Goal: Task Accomplishment & Management: Use online tool/utility

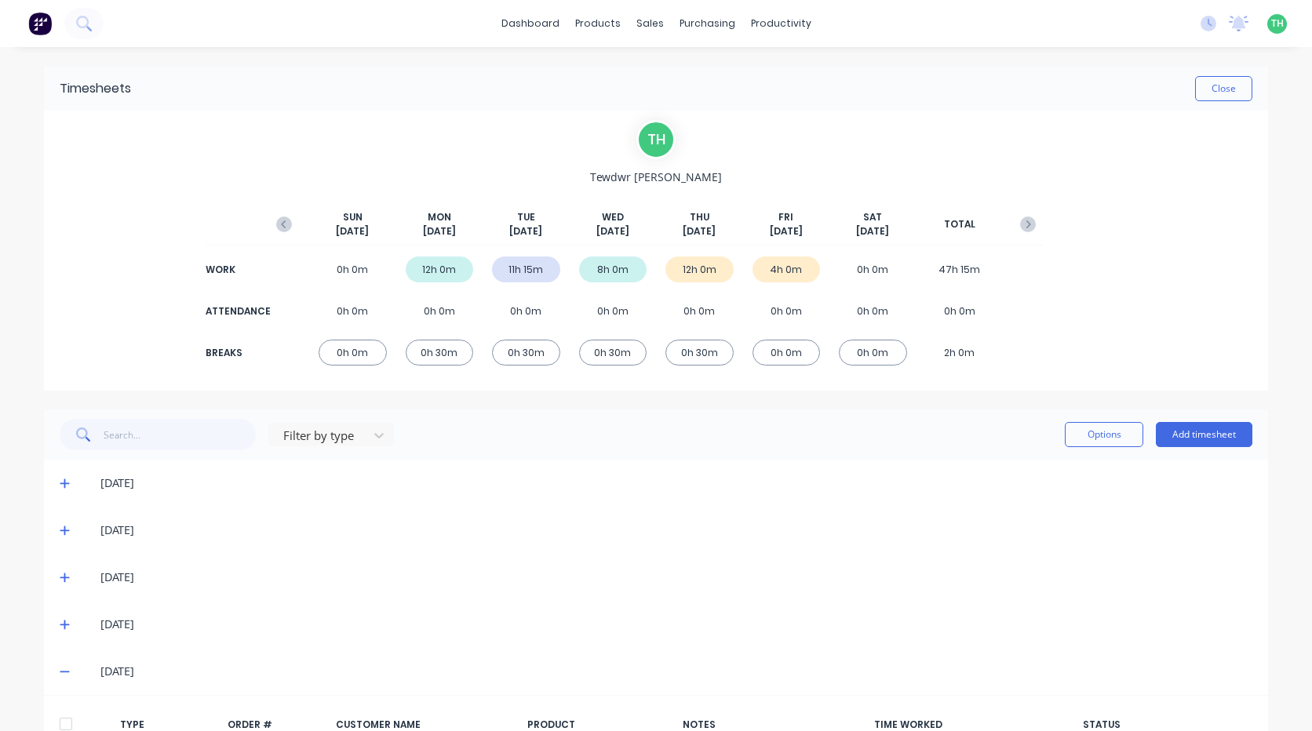
scroll to position [244, 0]
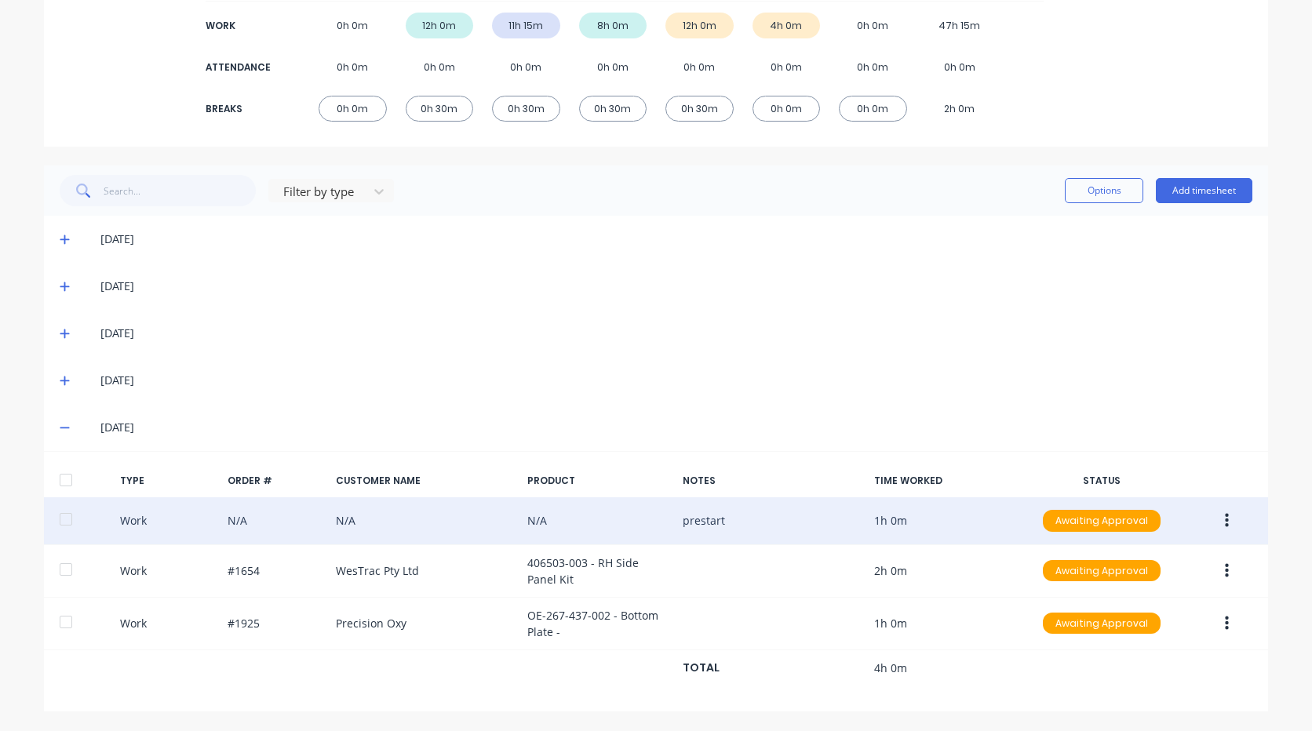
click at [1225, 520] on icon "button" at bounding box center [1227, 521] width 4 height 14
click at [1161, 523] on div "Duplicate" at bounding box center [1170, 524] width 121 height 23
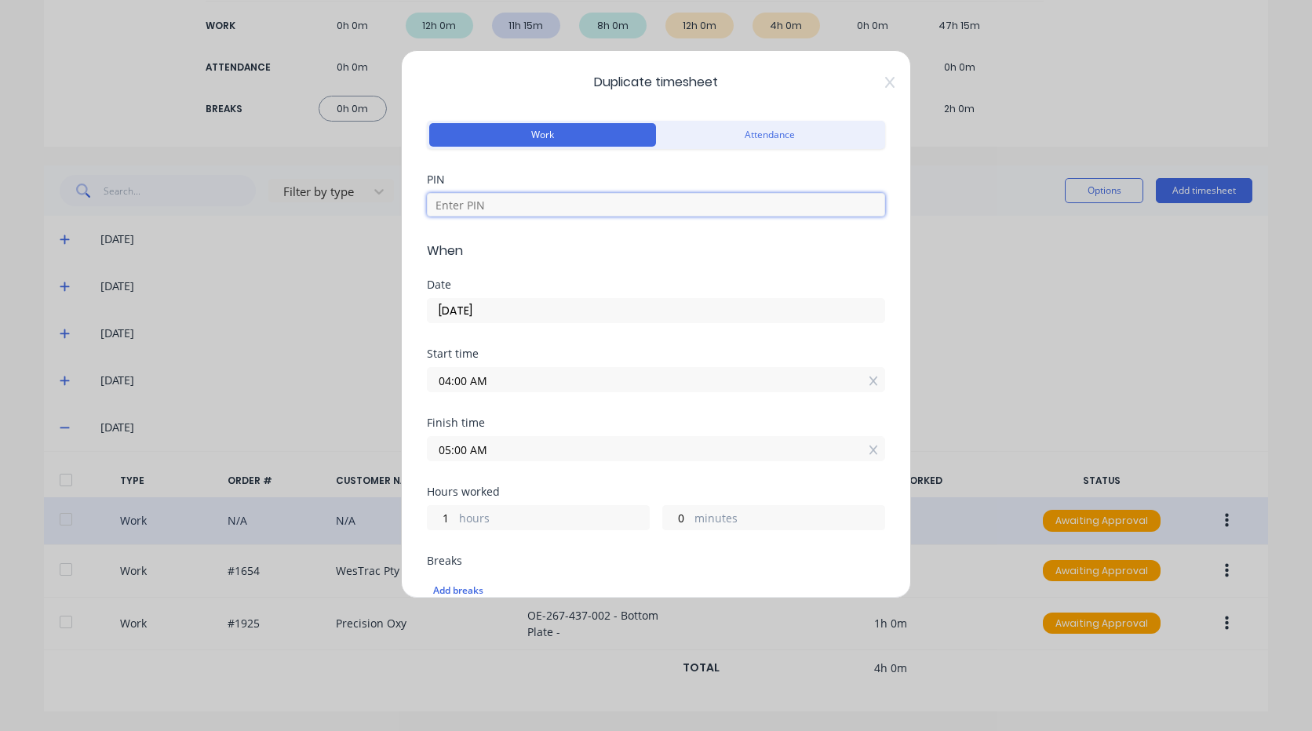
click at [505, 198] on input at bounding box center [656, 205] width 458 height 24
type input "2711"
click at [885, 81] on icon at bounding box center [889, 82] width 9 height 13
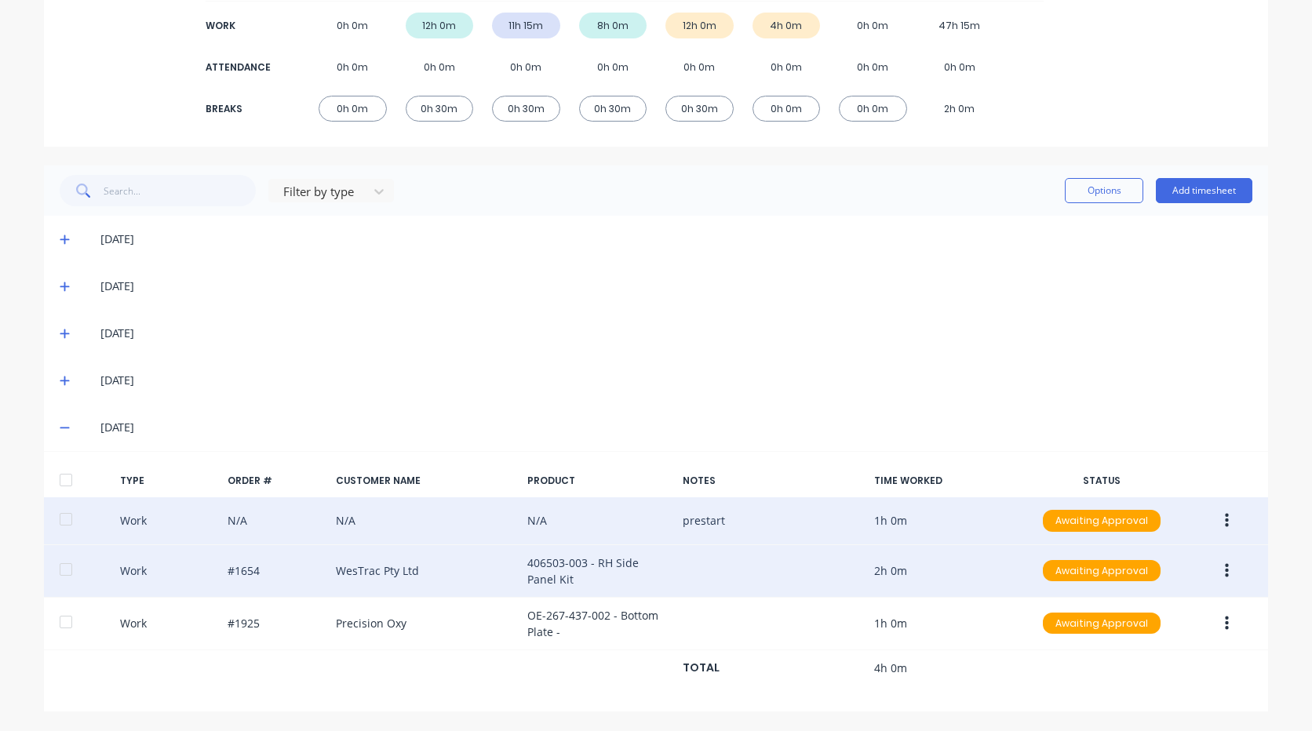
click at [1233, 574] on button "button" at bounding box center [1226, 571] width 37 height 28
click at [1141, 575] on div "Duplicate" at bounding box center [1170, 574] width 121 height 23
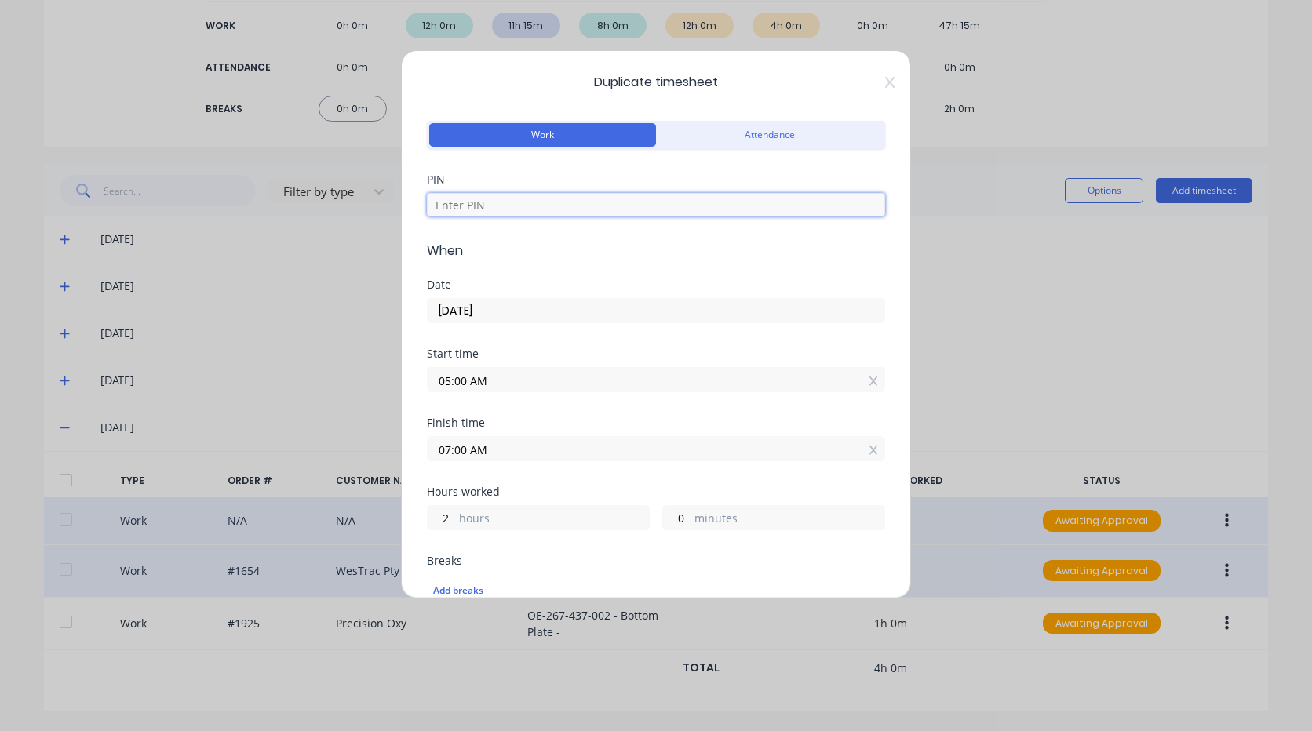
click at [554, 206] on input at bounding box center [656, 205] width 458 height 24
type input "2711"
click at [508, 367] on label "05:00 AM" at bounding box center [656, 379] width 458 height 25
click at [508, 368] on input "05:00 AM" at bounding box center [656, 380] width 457 height 24
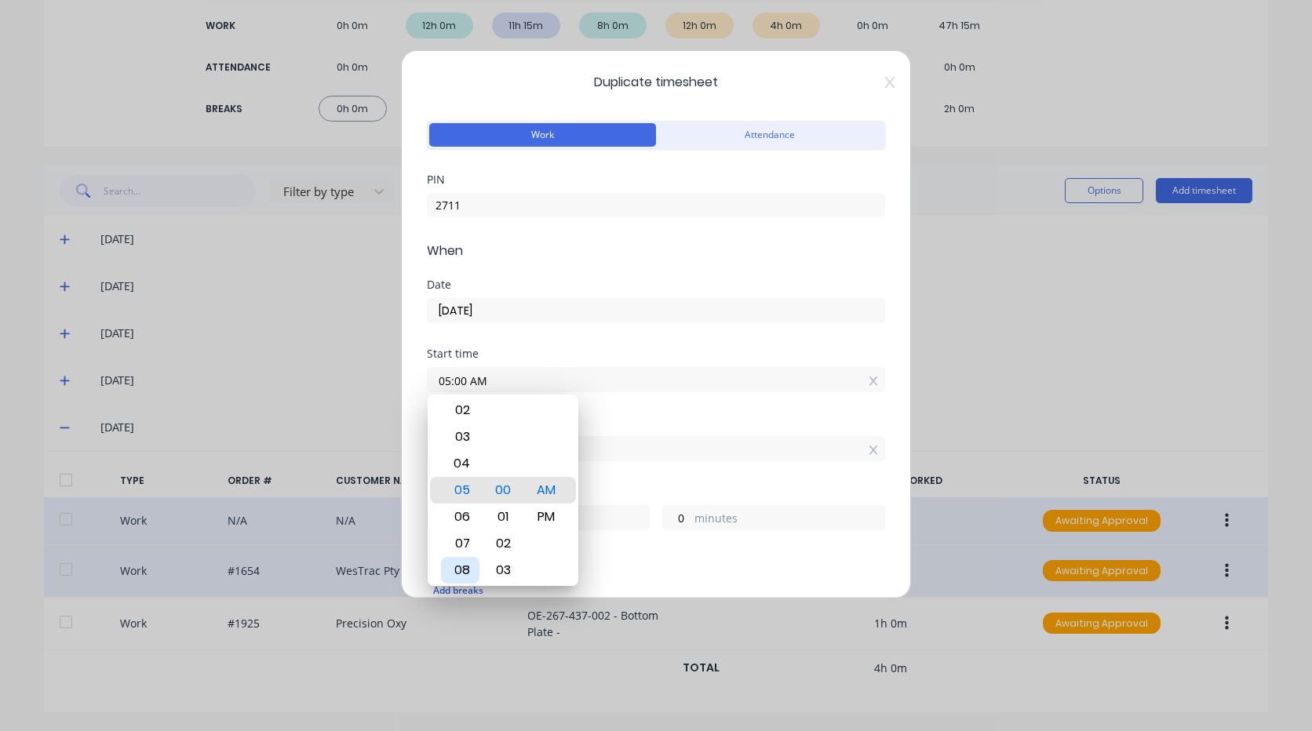
click at [465, 563] on div "08" at bounding box center [460, 570] width 38 height 27
type input "08:00 AM"
type input "23"
click at [625, 408] on div "Start time 08:00 AM" at bounding box center [656, 382] width 458 height 69
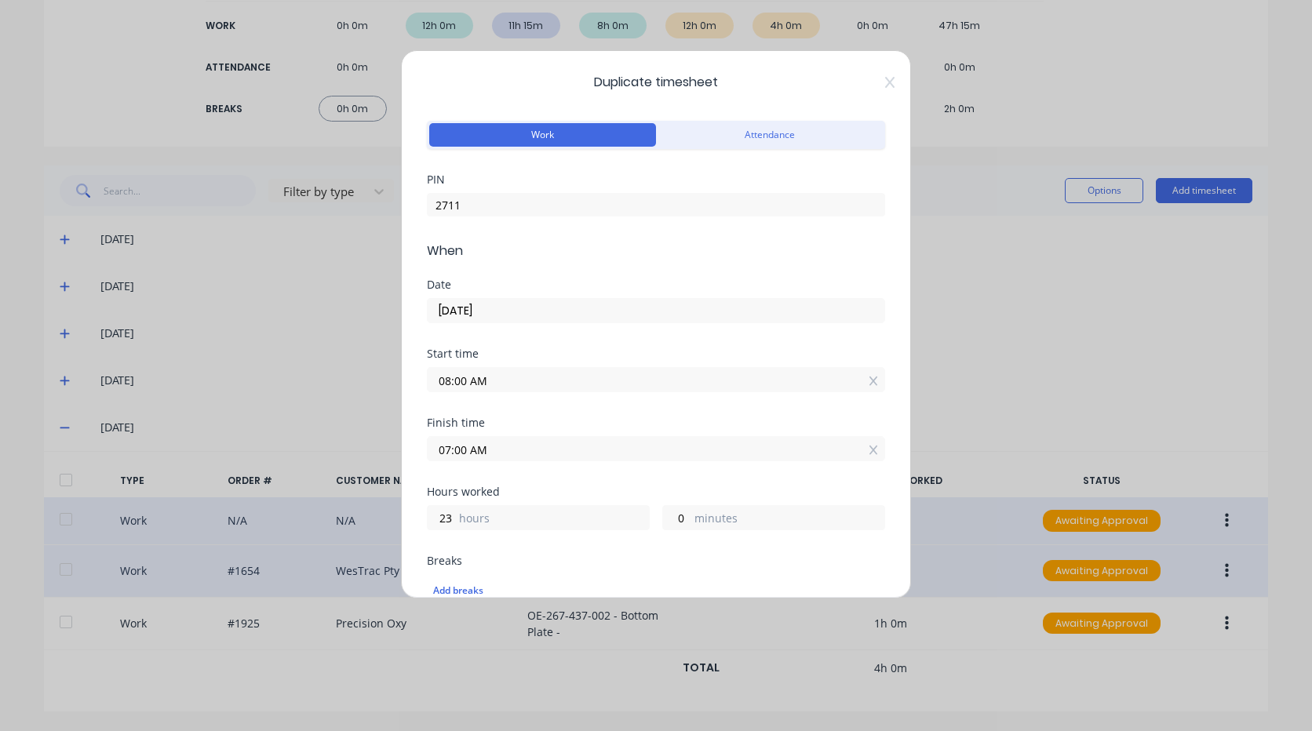
click at [577, 447] on input "07:00 AM" at bounding box center [656, 449] width 457 height 24
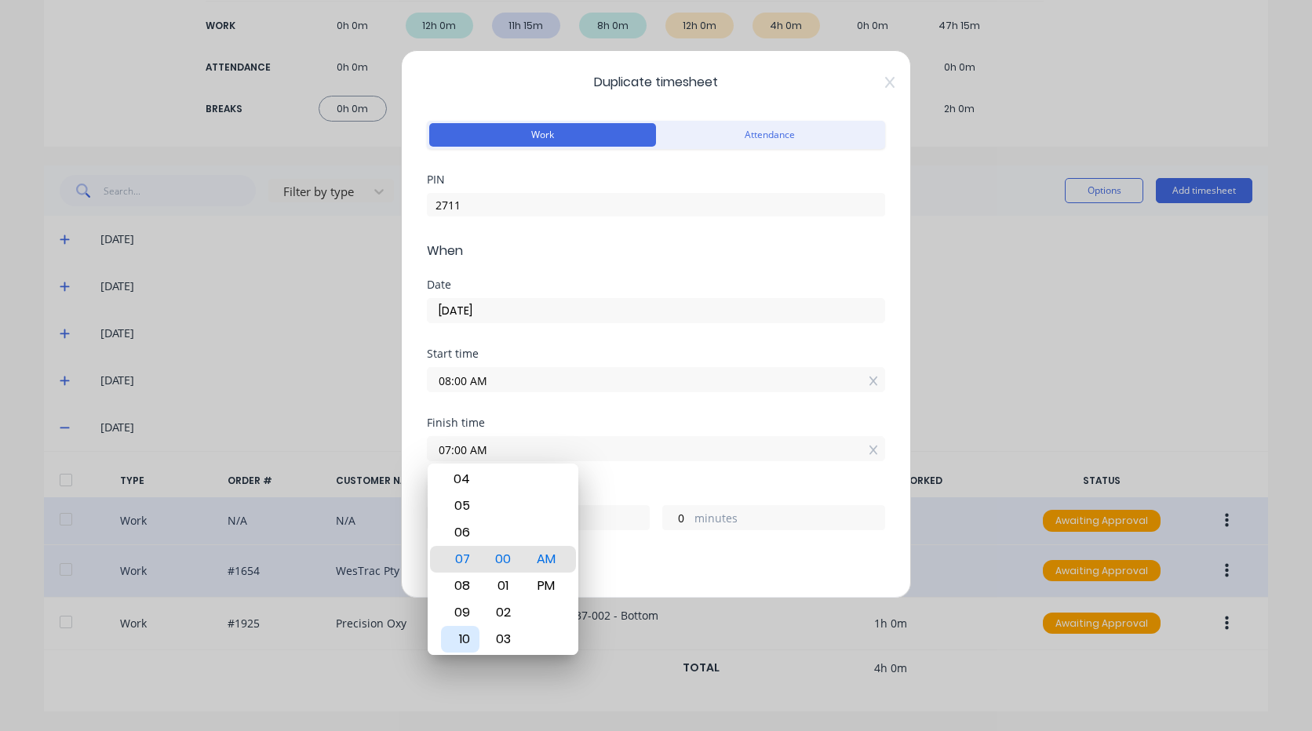
click at [472, 633] on div "10" at bounding box center [460, 639] width 38 height 27
type input "10:00 AM"
type input "2"
click at [599, 472] on div "Finish time 10:00 AM" at bounding box center [656, 451] width 458 height 69
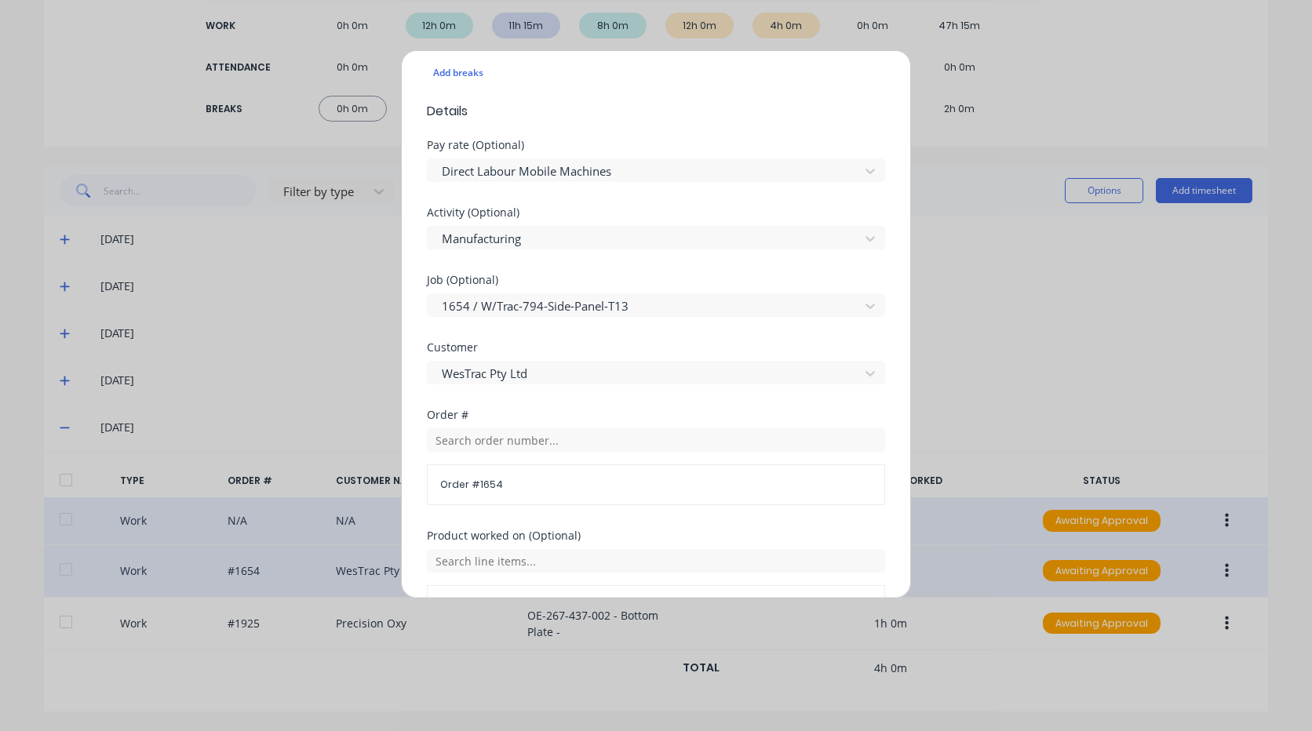
scroll to position [706, 0]
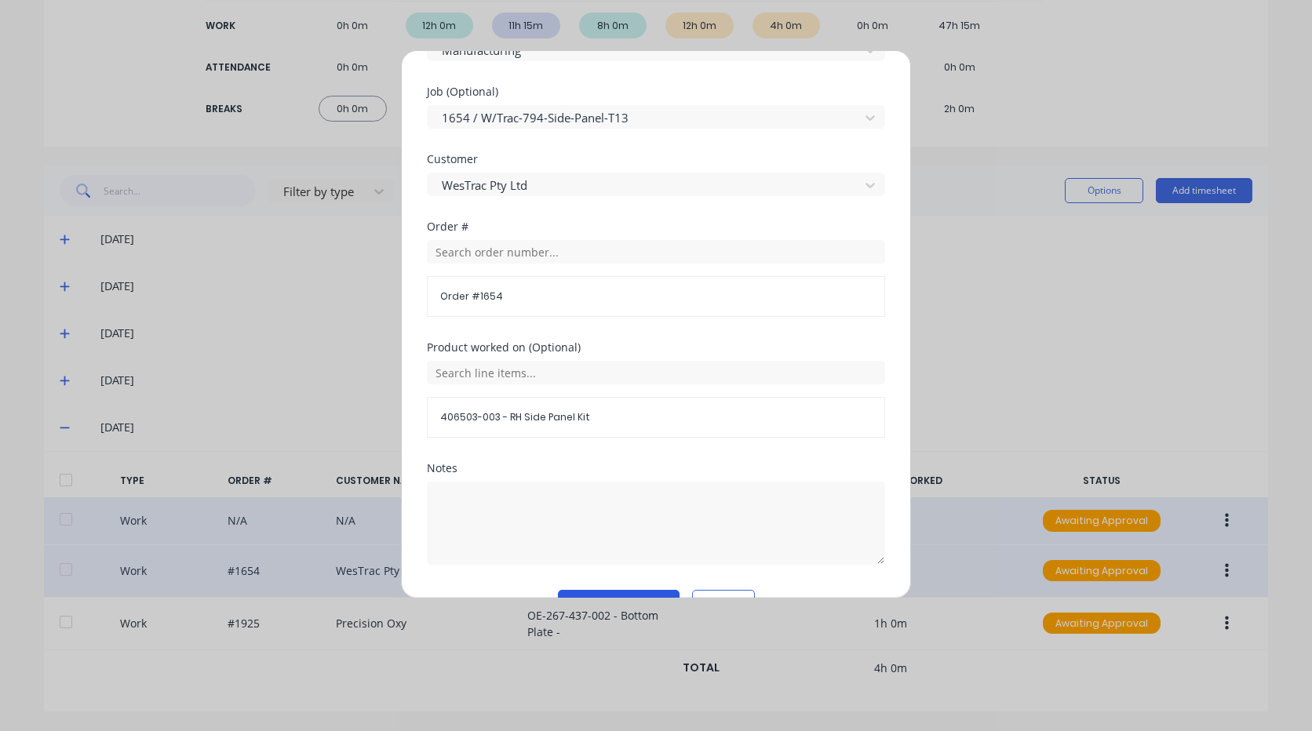
click at [628, 591] on button "Duplicate time entry" at bounding box center [619, 602] width 122 height 25
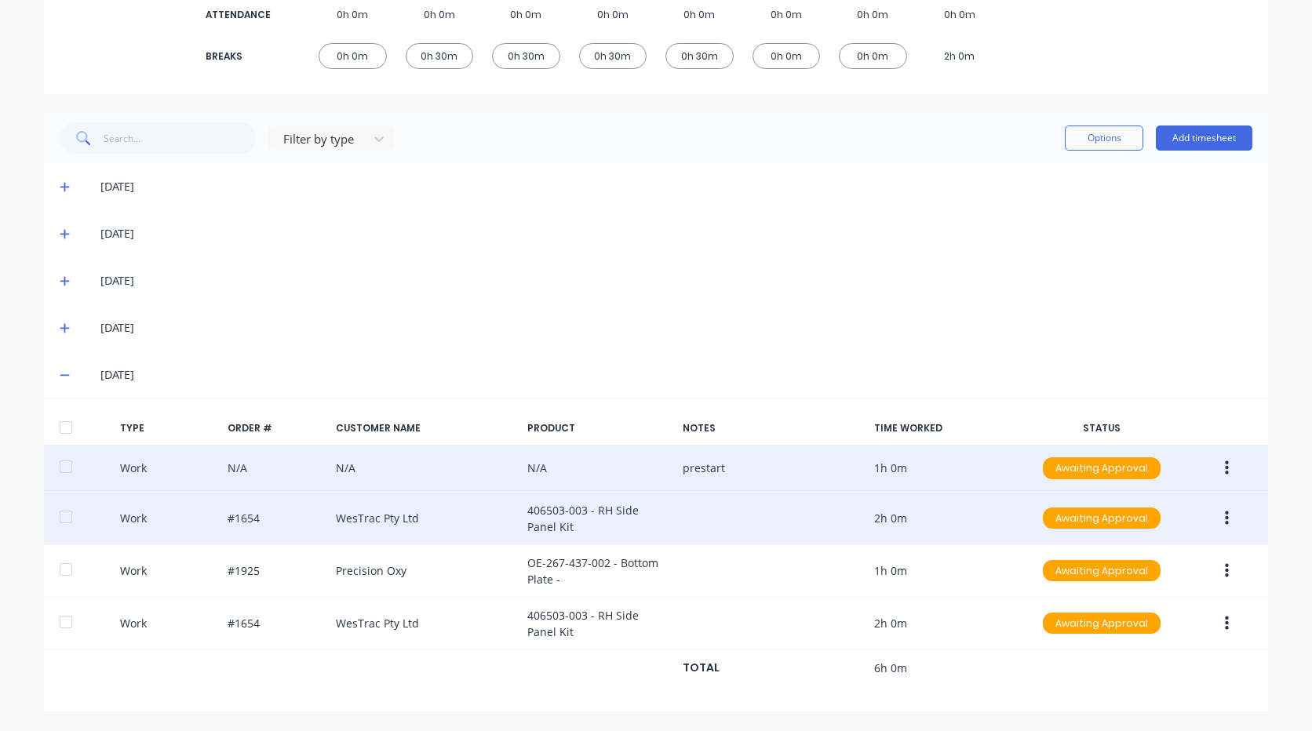
scroll to position [0, 0]
